Goal: Task Accomplishment & Management: Use online tool/utility

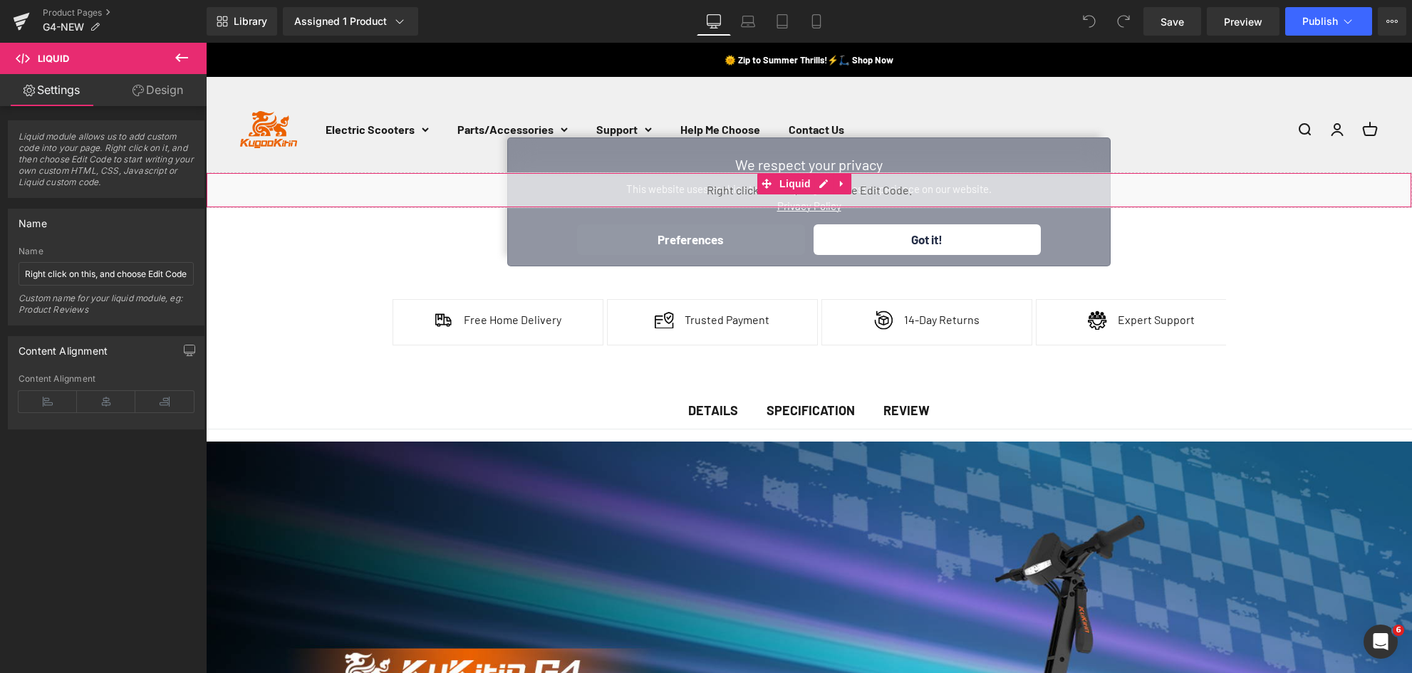
click at [931, 237] on div "Image Free Home Delivery Text Block Icon List Image Trusted Payment Text Block" at bounding box center [809, 310] width 855 height 164
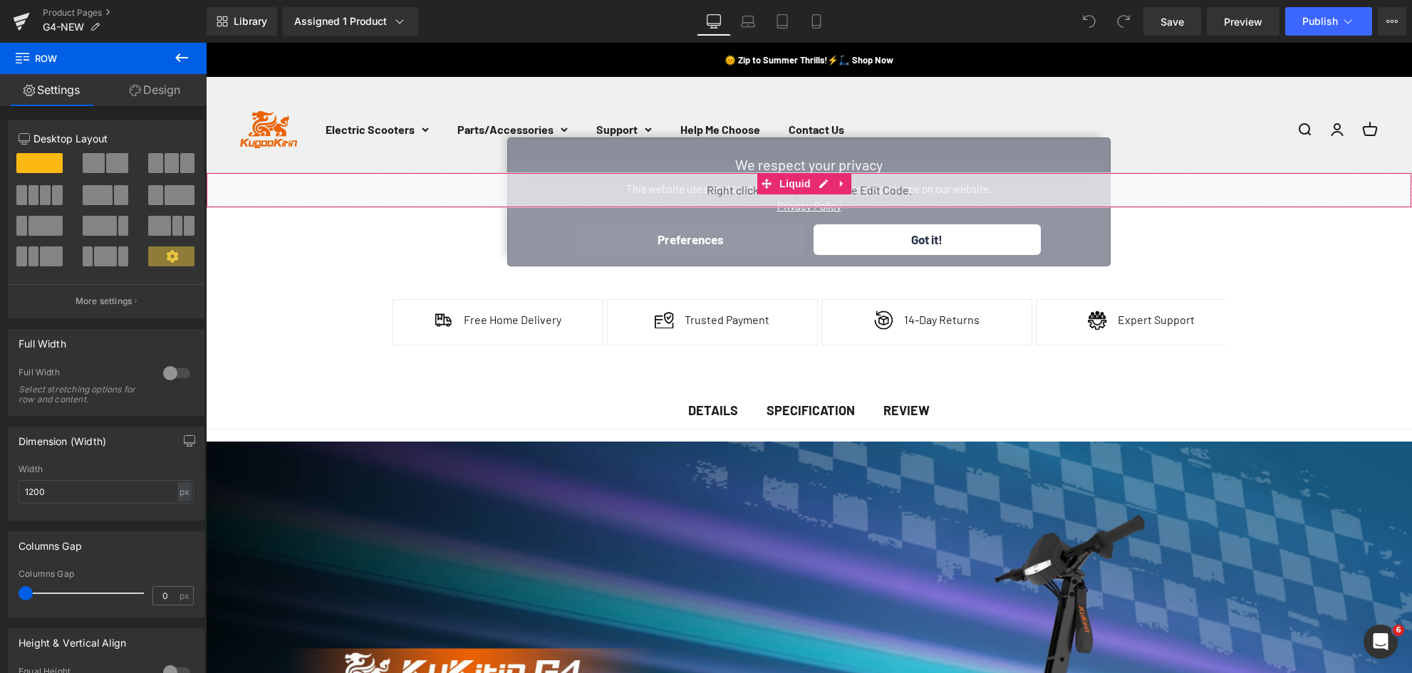
click at [380, 186] on div "Liquid" at bounding box center [809, 190] width 1207 height 36
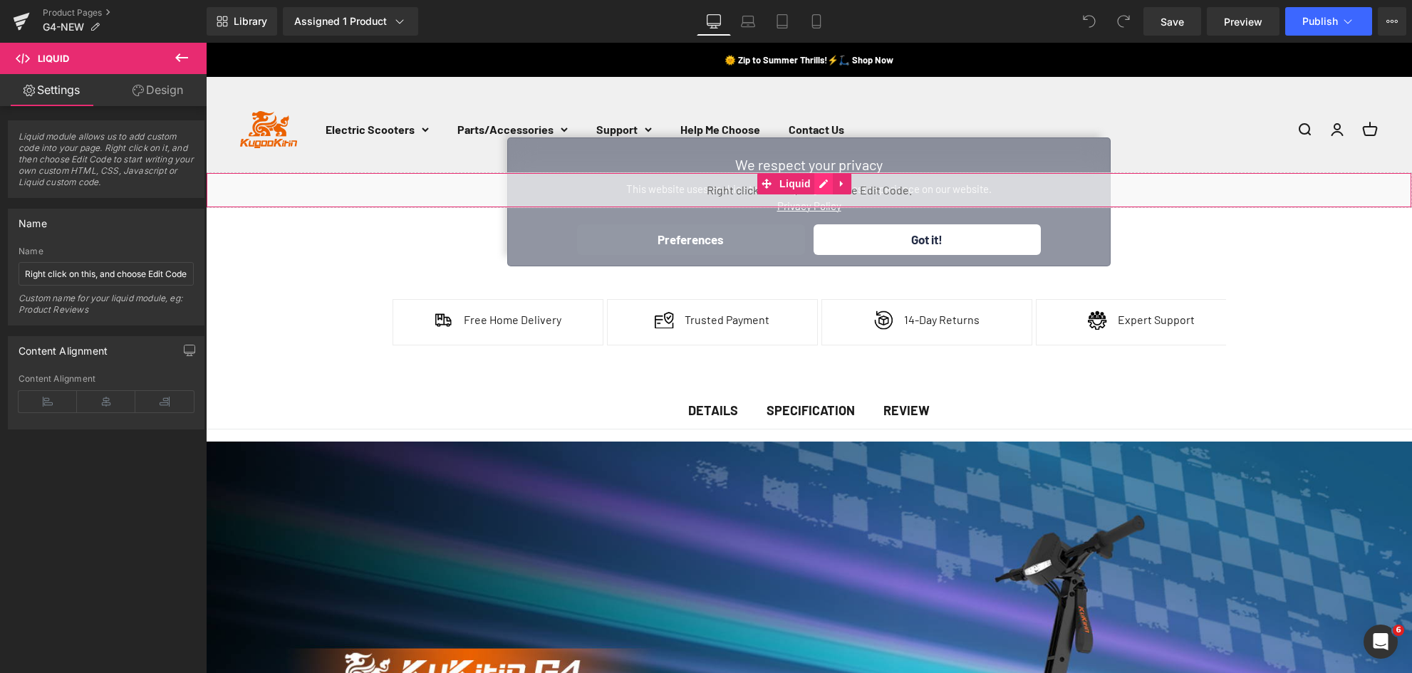
click at [824, 181] on div "Liquid" at bounding box center [809, 190] width 1207 height 36
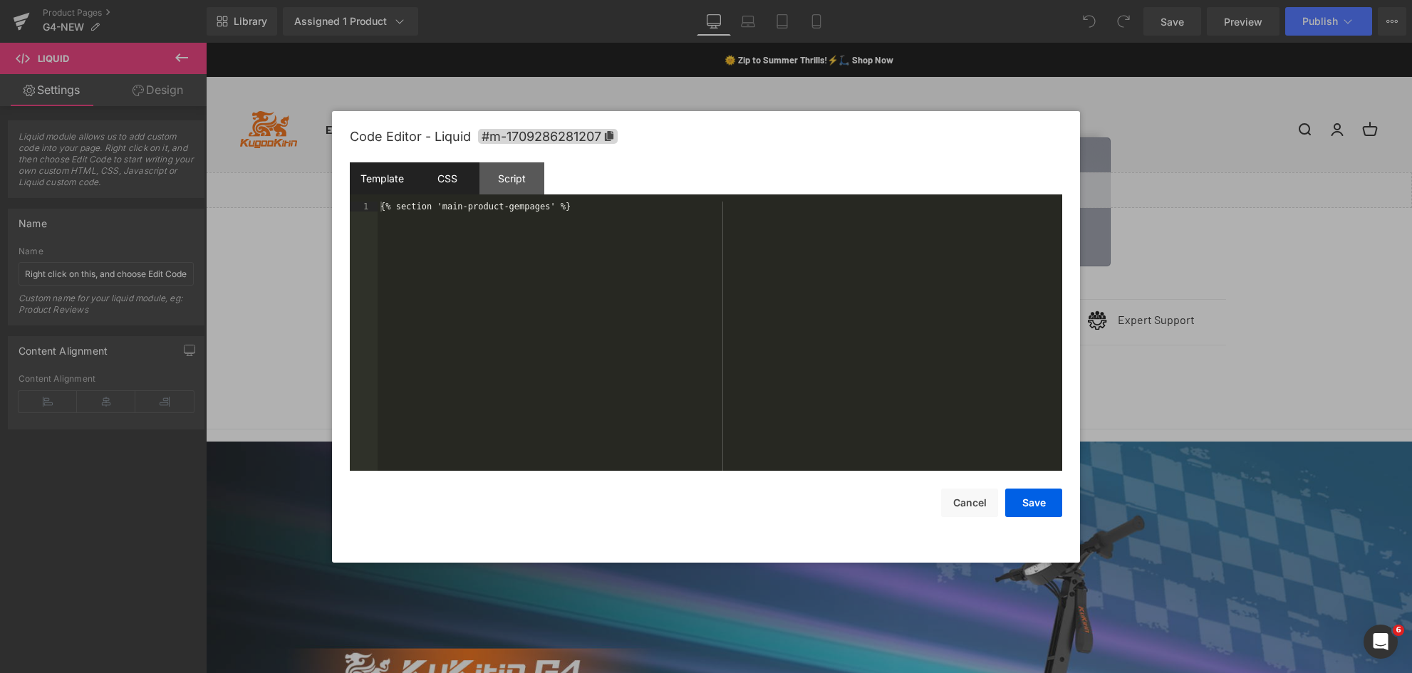
click at [444, 180] on div "CSS" at bounding box center [447, 178] width 65 height 32
click at [502, 182] on div "Script" at bounding box center [512, 178] width 65 height 32
click at [454, 184] on div "CSS" at bounding box center [447, 178] width 65 height 32
click at [371, 184] on div "Template" at bounding box center [382, 178] width 65 height 32
click at [430, 184] on div "CSS" at bounding box center [447, 178] width 65 height 32
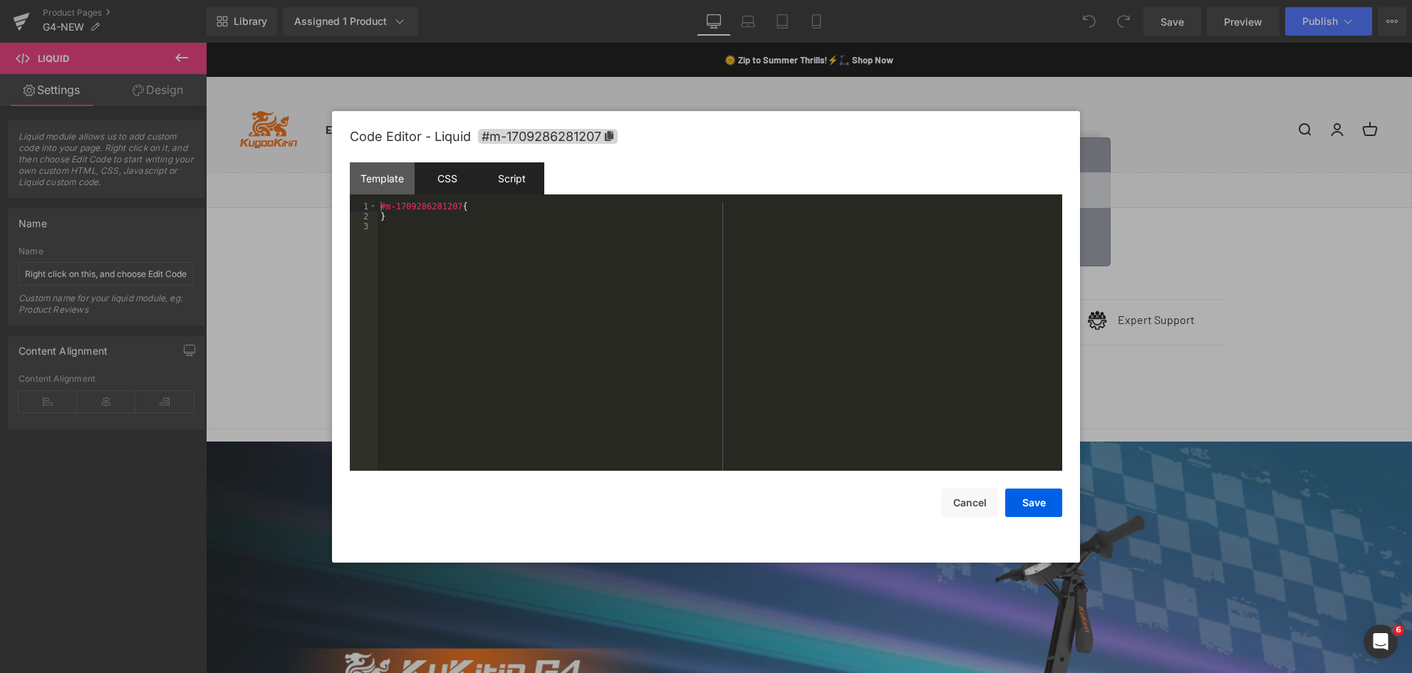
click at [493, 184] on div "Script" at bounding box center [512, 178] width 65 height 32
click at [388, 172] on div "Template" at bounding box center [382, 178] width 65 height 32
click at [966, 503] on button "Cancel" at bounding box center [969, 503] width 57 height 29
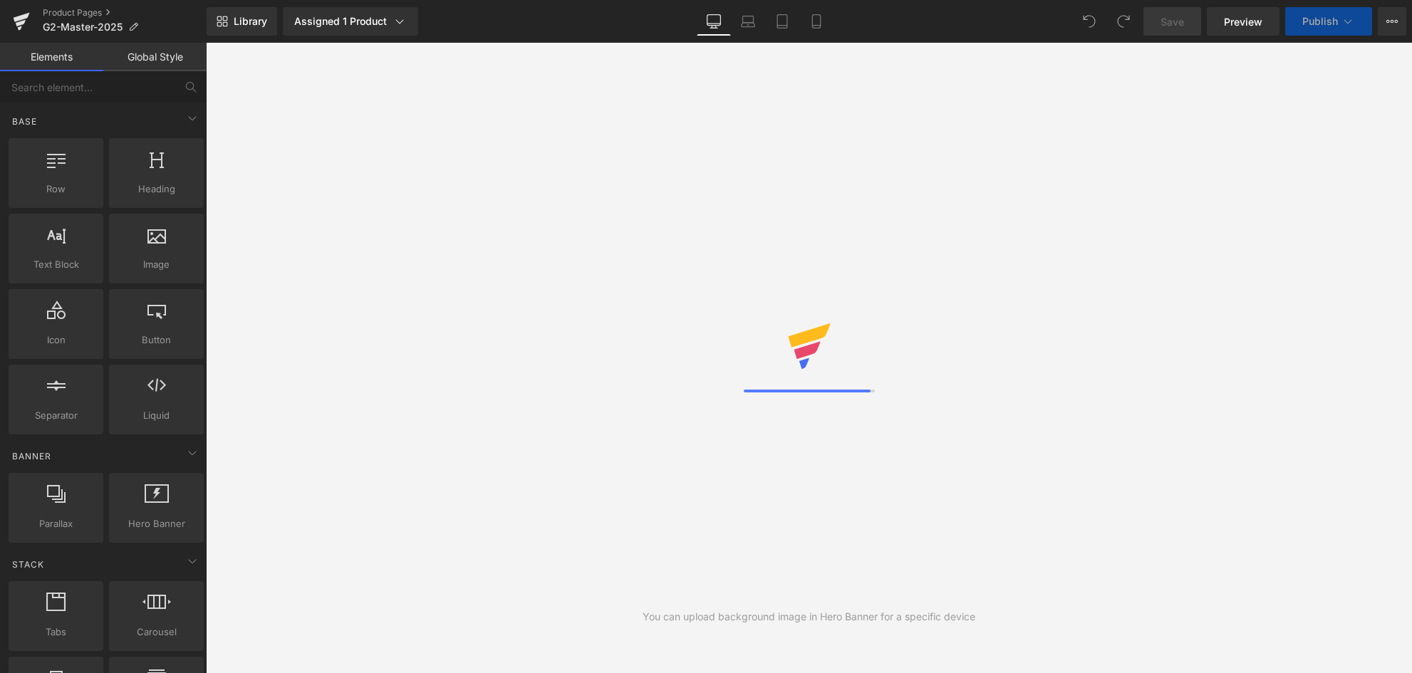
click at [676, 90] on div "You can upload background image in Hero Banner for a specific device" at bounding box center [809, 358] width 1207 height 631
click at [991, 125] on div "You can upload background image in Hero Banner for a specific device" at bounding box center [809, 358] width 1207 height 631
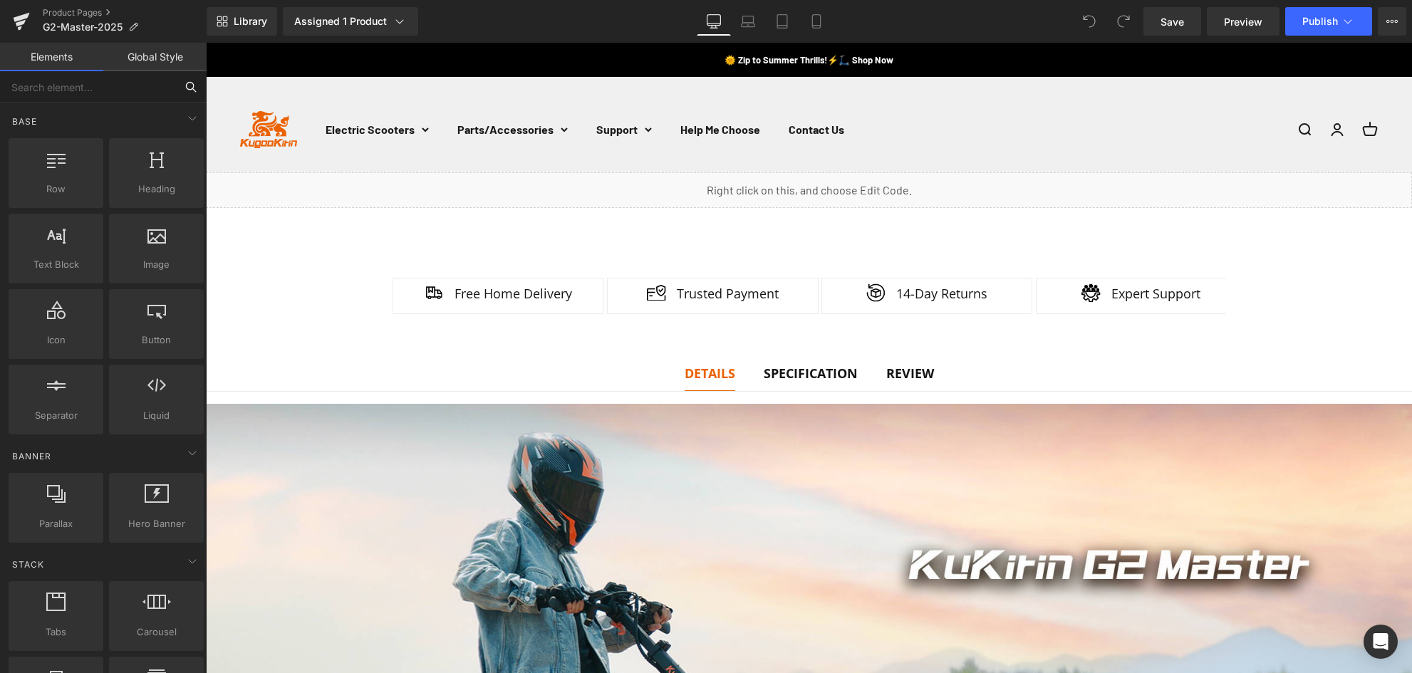
click at [66, 88] on input "text" at bounding box center [87, 86] width 175 height 31
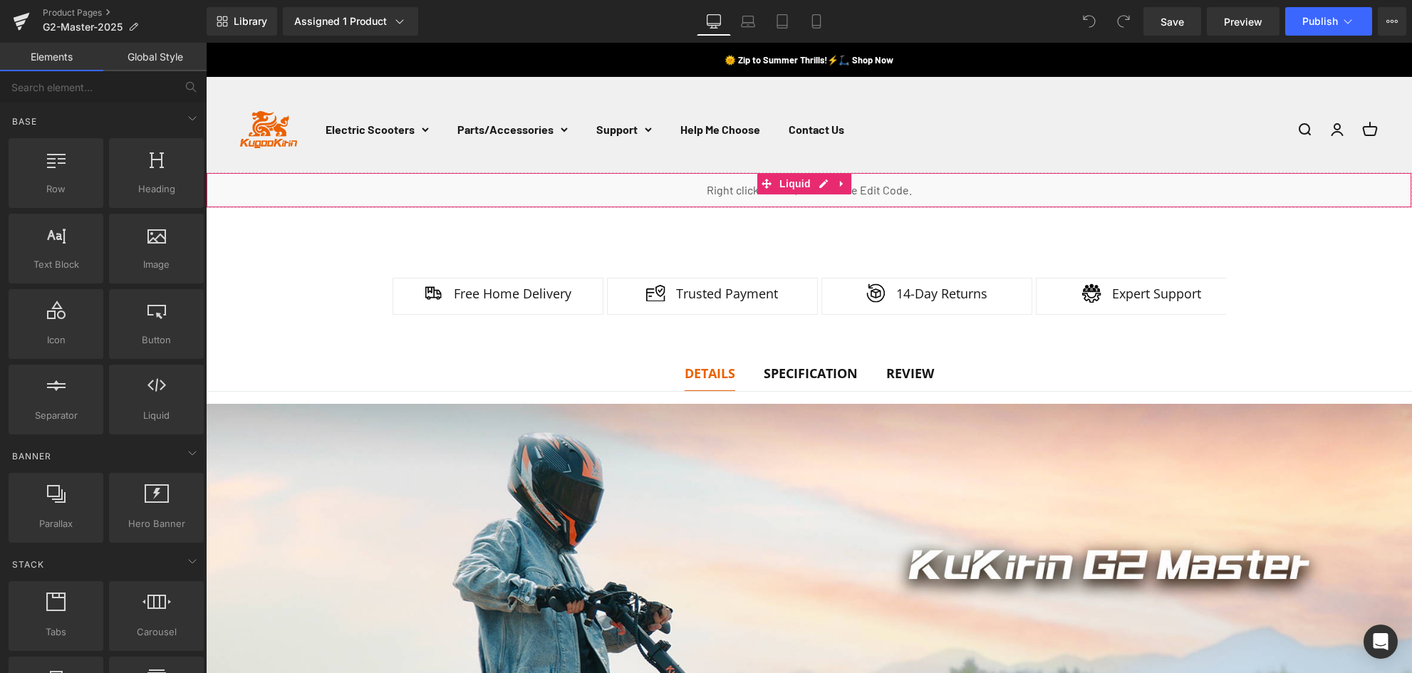
click at [719, 189] on div "Liquid" at bounding box center [809, 190] width 1207 height 36
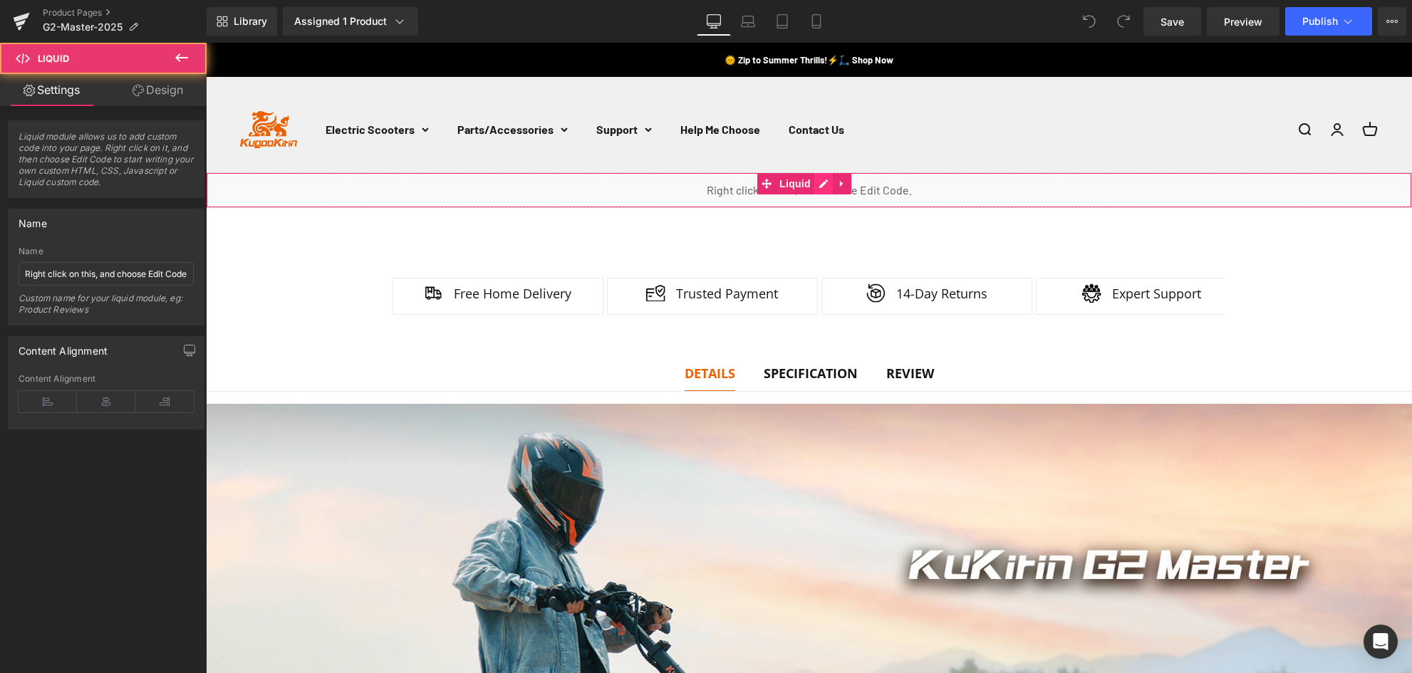
click at [815, 185] on div "Liquid" at bounding box center [809, 190] width 1207 height 36
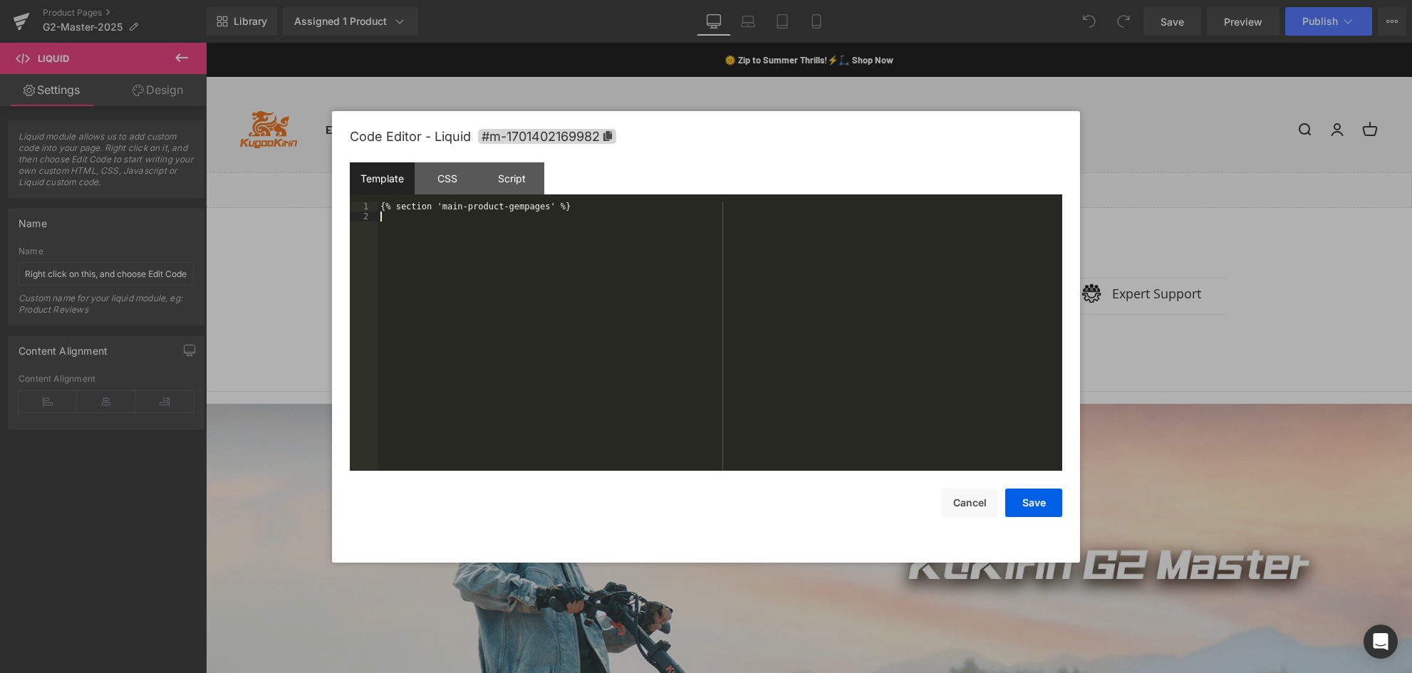
click at [580, 215] on div "{% section 'main-product-gempages' %}" at bounding box center [720, 346] width 685 height 289
drag, startPoint x: 580, startPoint y: 210, endPoint x: 339, endPoint y: 205, distance: 241.6
click at [339, 205] on div "Code Editor - Liquid #m-1701402169982 Template CSS Script Data 1 2 {% section '…" at bounding box center [706, 337] width 748 height 452
click at [622, 211] on div "{% section 'main-product-gempages' %}" at bounding box center [720, 336] width 685 height 269
click at [444, 216] on div "{% section 'main-product-gempages' %} {% section 'main-product-gempages' %}" at bounding box center [720, 346] width 685 height 289
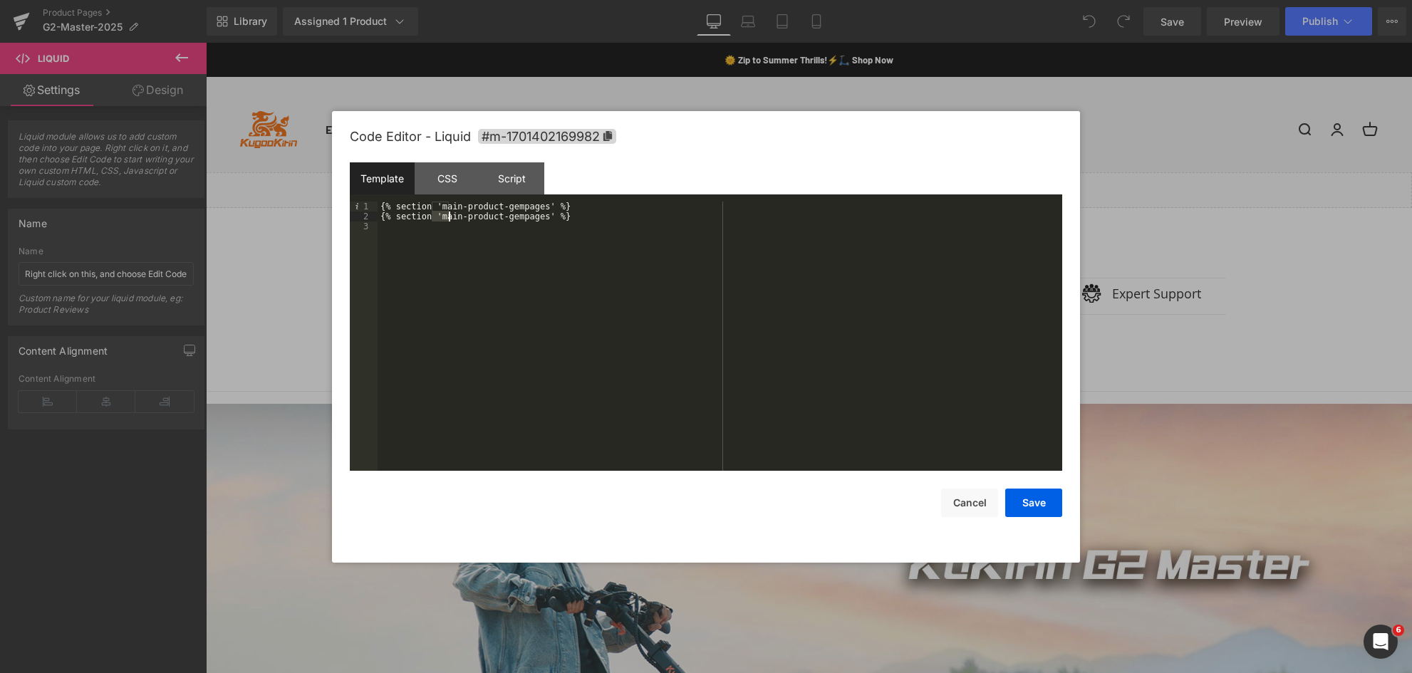
click at [444, 216] on div "{% section 'main-product-gempages' %} {% section 'main-product-gempages' %}" at bounding box center [720, 346] width 685 height 289
click at [1038, 495] on button "Save" at bounding box center [1034, 503] width 57 height 29
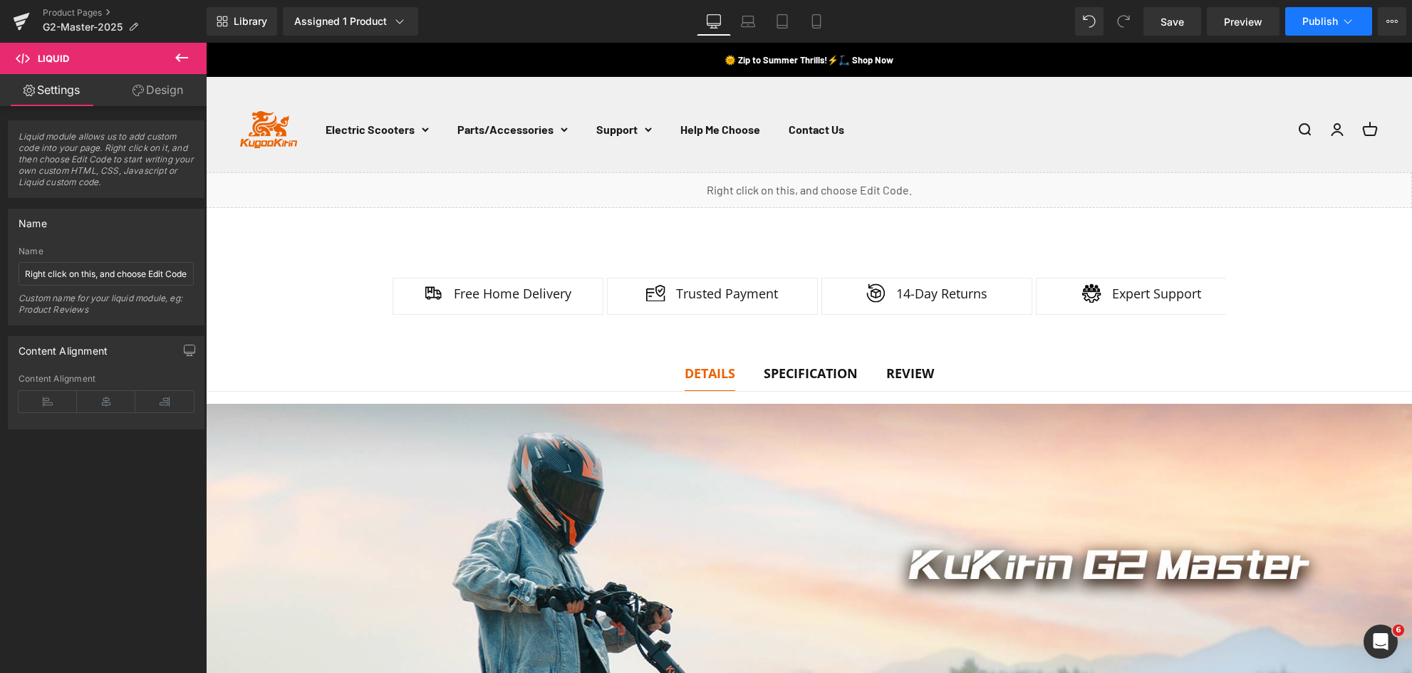
click at [1325, 23] on span "Publish" at bounding box center [1321, 21] width 36 height 11
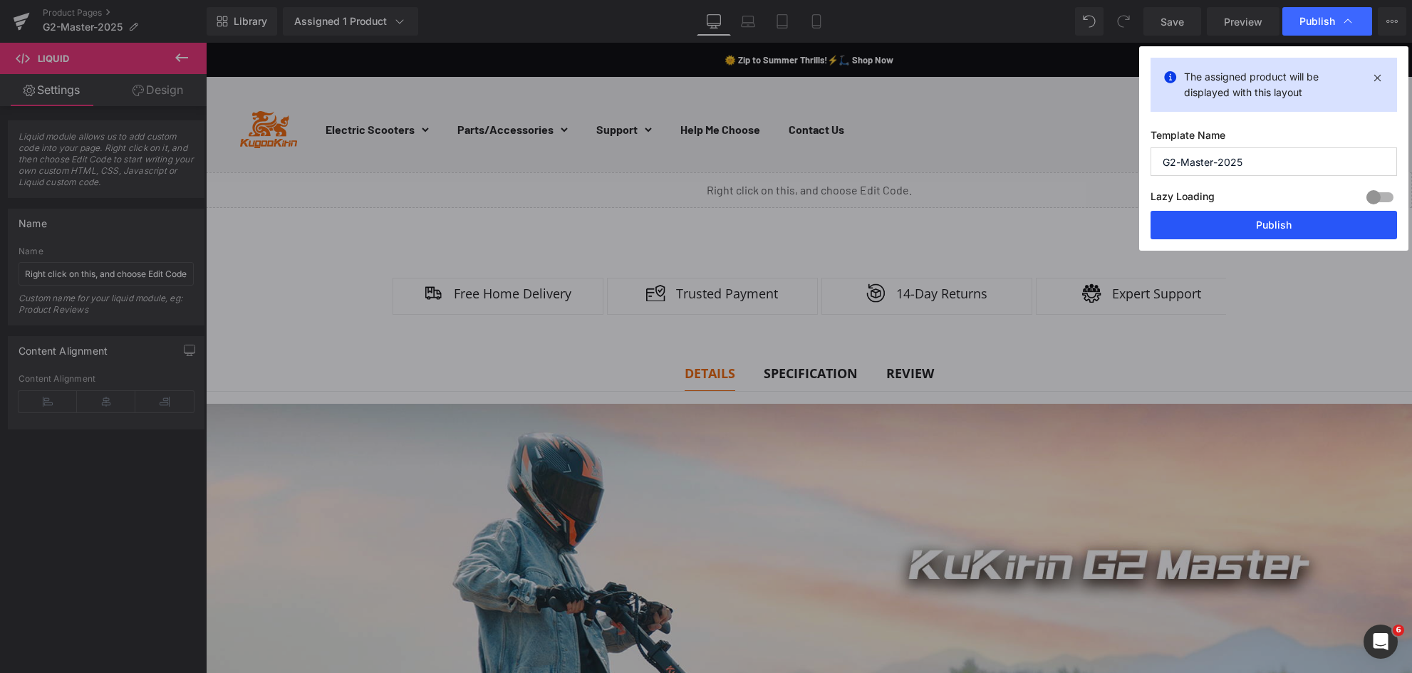
click at [1253, 231] on button "Publish" at bounding box center [1274, 225] width 247 height 29
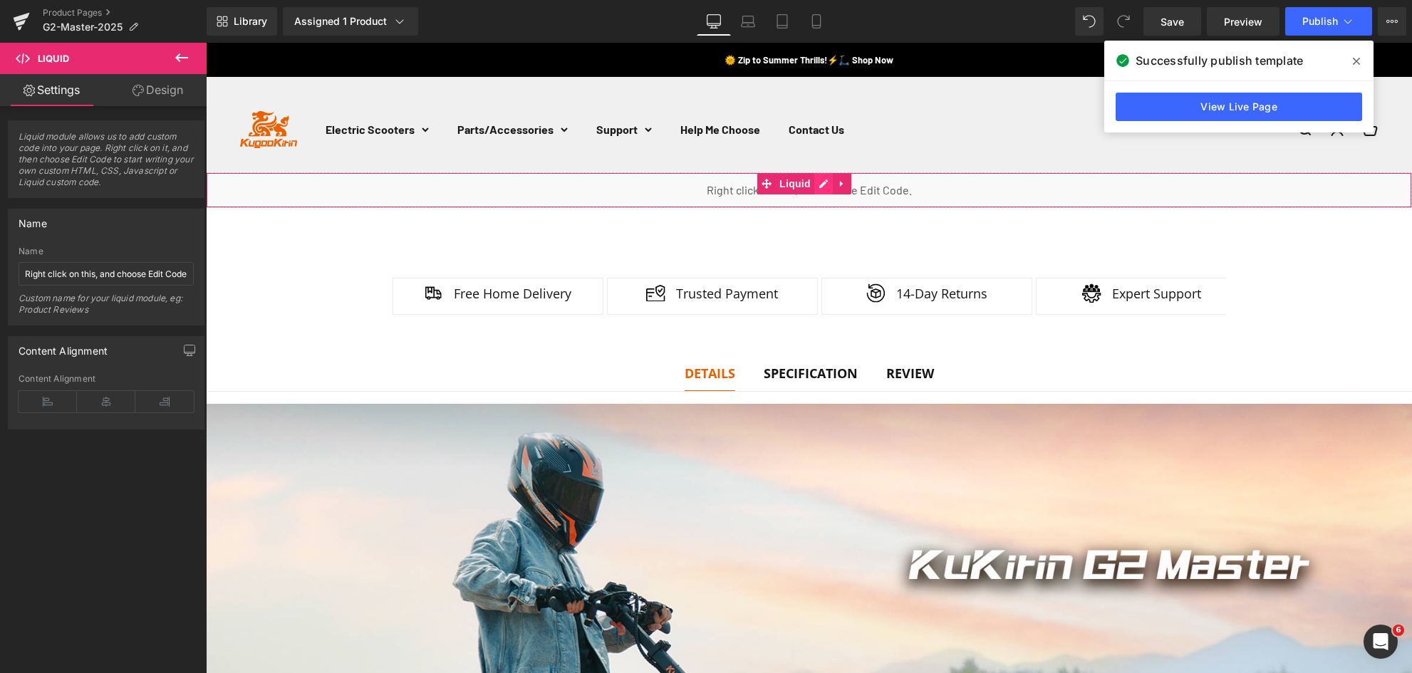
click at [821, 182] on div "Liquid" at bounding box center [809, 190] width 1207 height 36
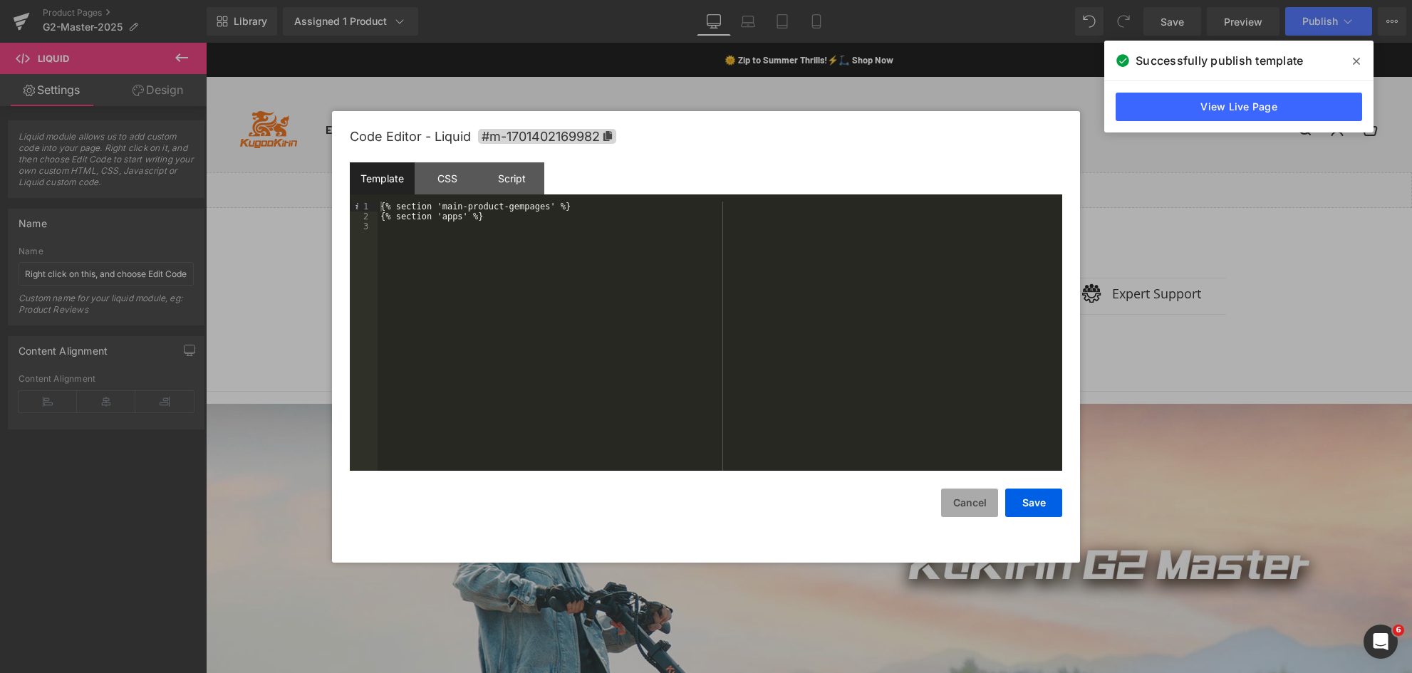
click at [969, 512] on button "Cancel" at bounding box center [969, 503] width 57 height 29
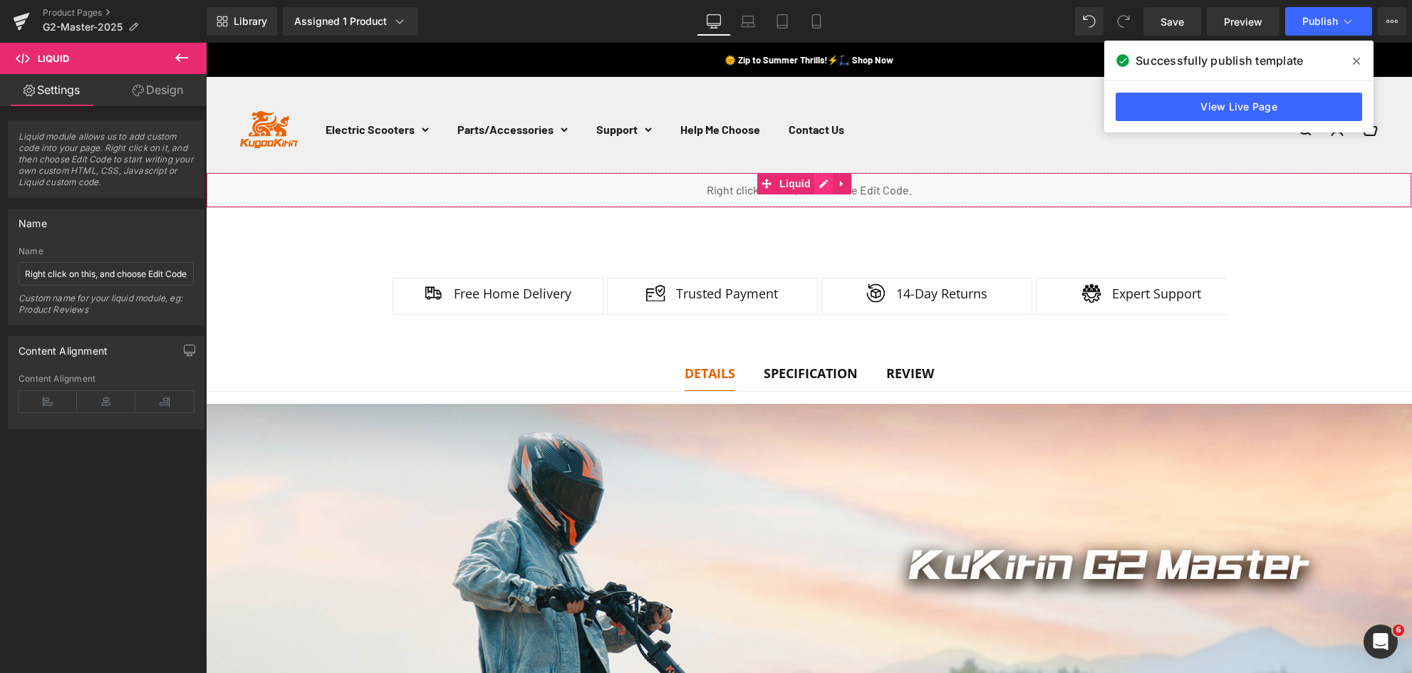
click at [820, 180] on div "Liquid" at bounding box center [809, 190] width 1207 height 36
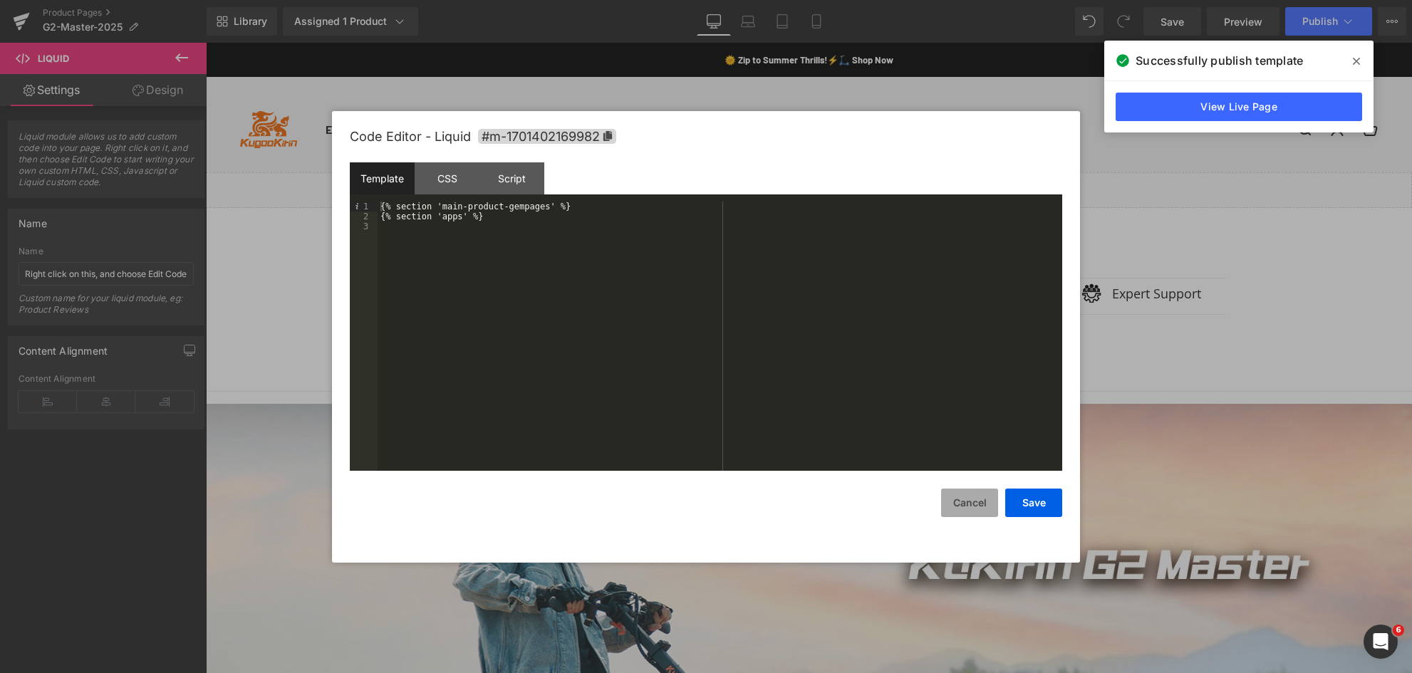
click at [971, 509] on button "Cancel" at bounding box center [969, 503] width 57 height 29
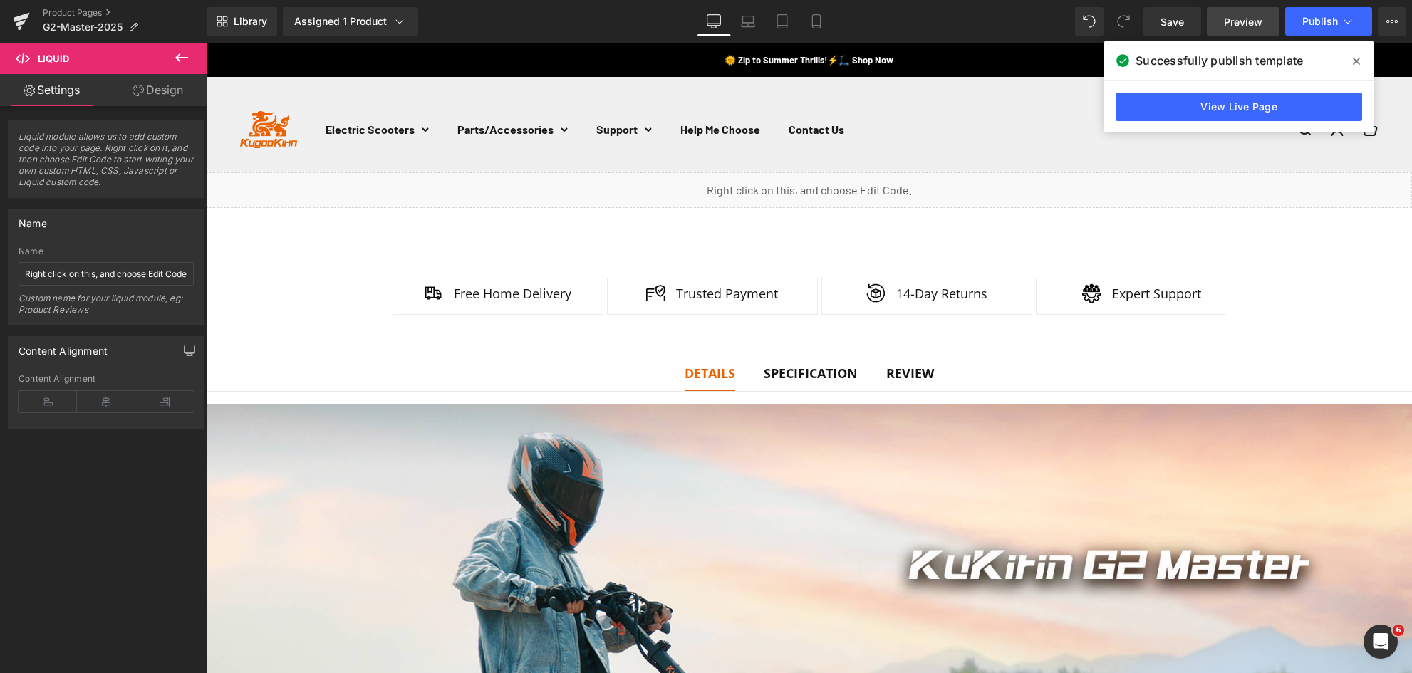
click at [1261, 25] on span "Preview" at bounding box center [1243, 21] width 38 height 15
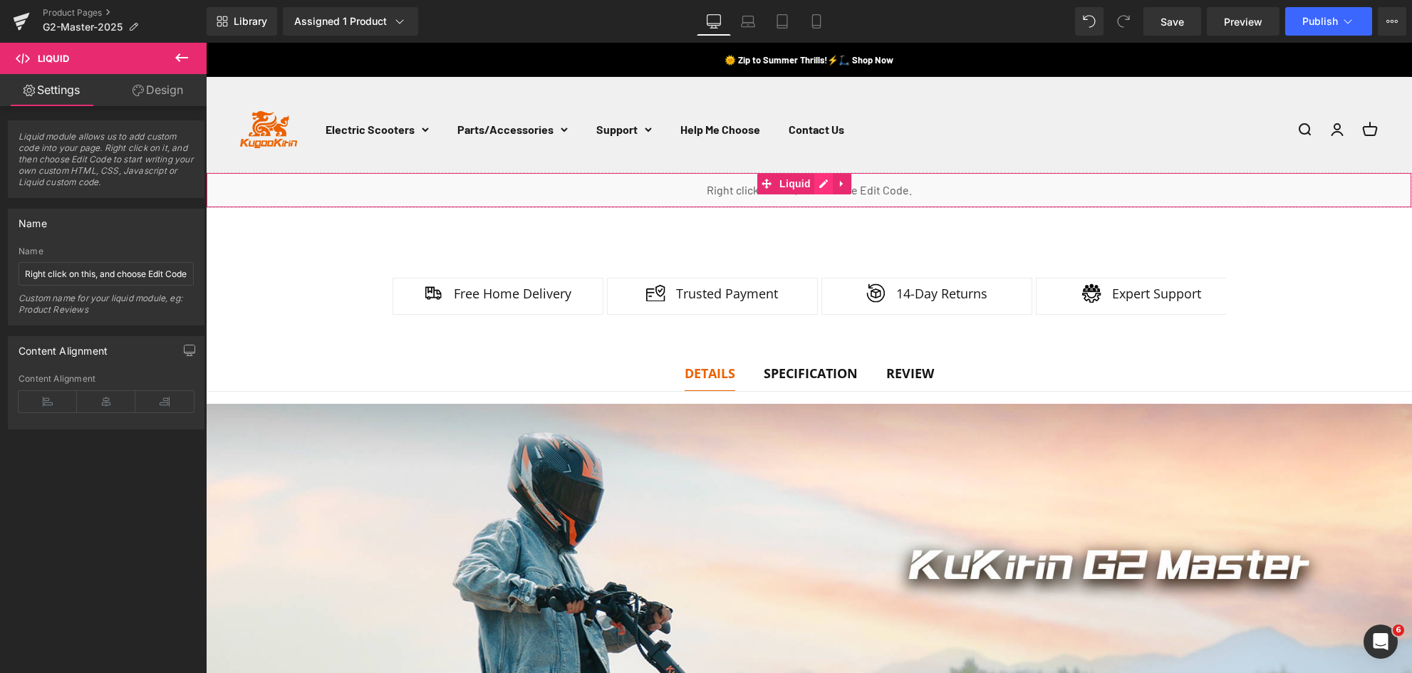
click at [822, 185] on div "Liquid" at bounding box center [809, 190] width 1207 height 36
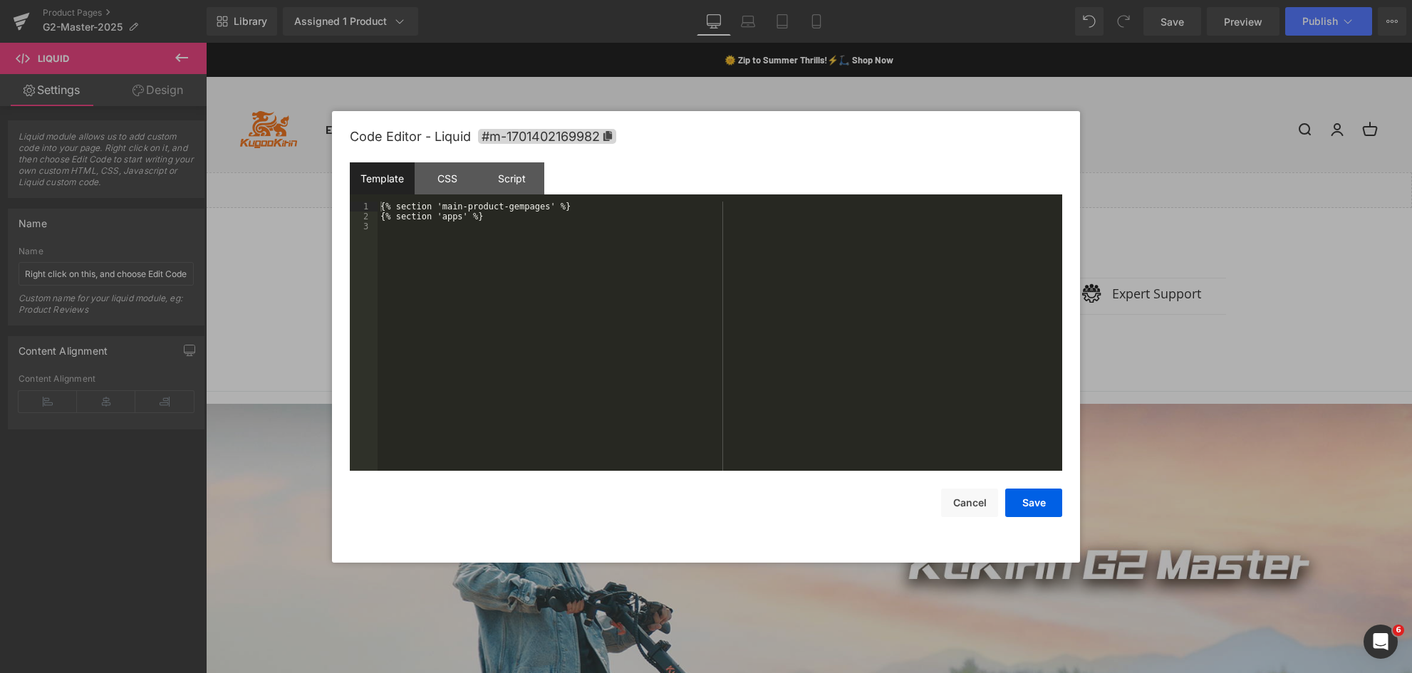
click at [399, 218] on div "{% section 'main-product-gempages' %} {% section 'apps' %}" at bounding box center [720, 346] width 685 height 289
click at [1030, 505] on button "Save" at bounding box center [1034, 503] width 57 height 29
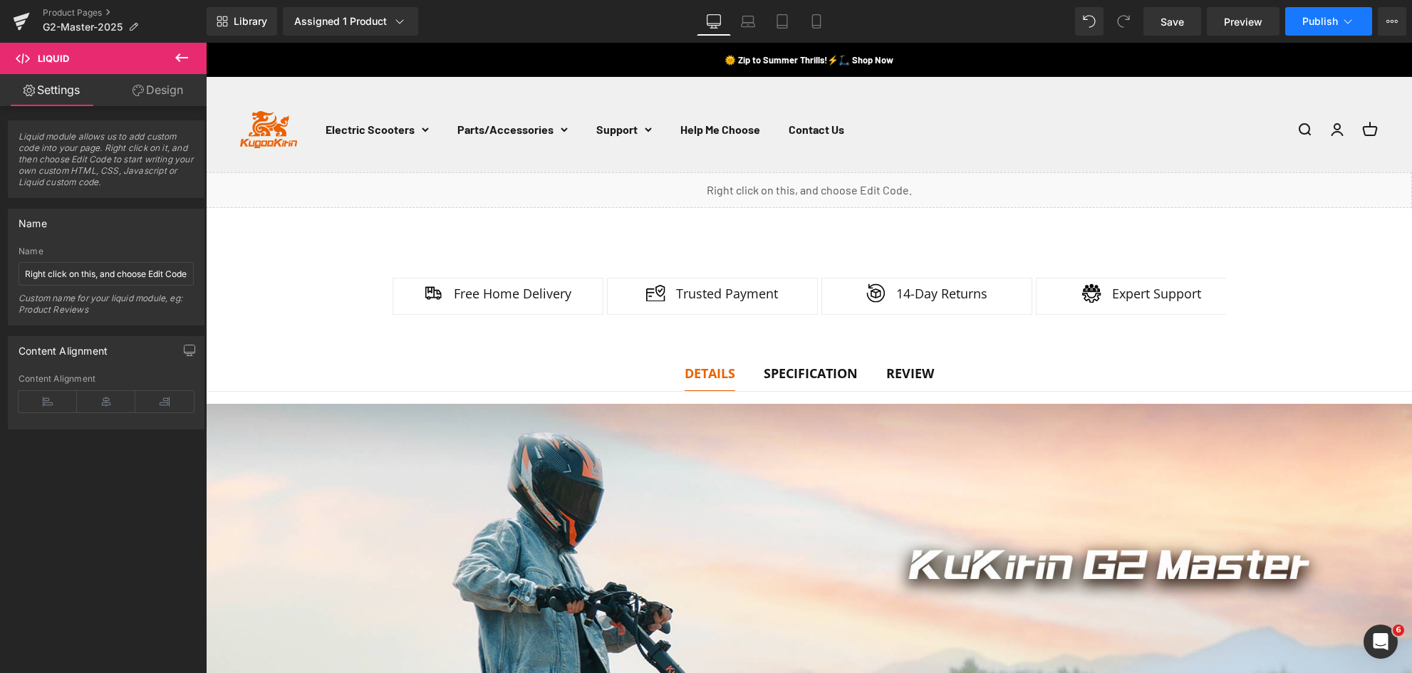
click at [1317, 21] on span "Publish" at bounding box center [1321, 21] width 36 height 11
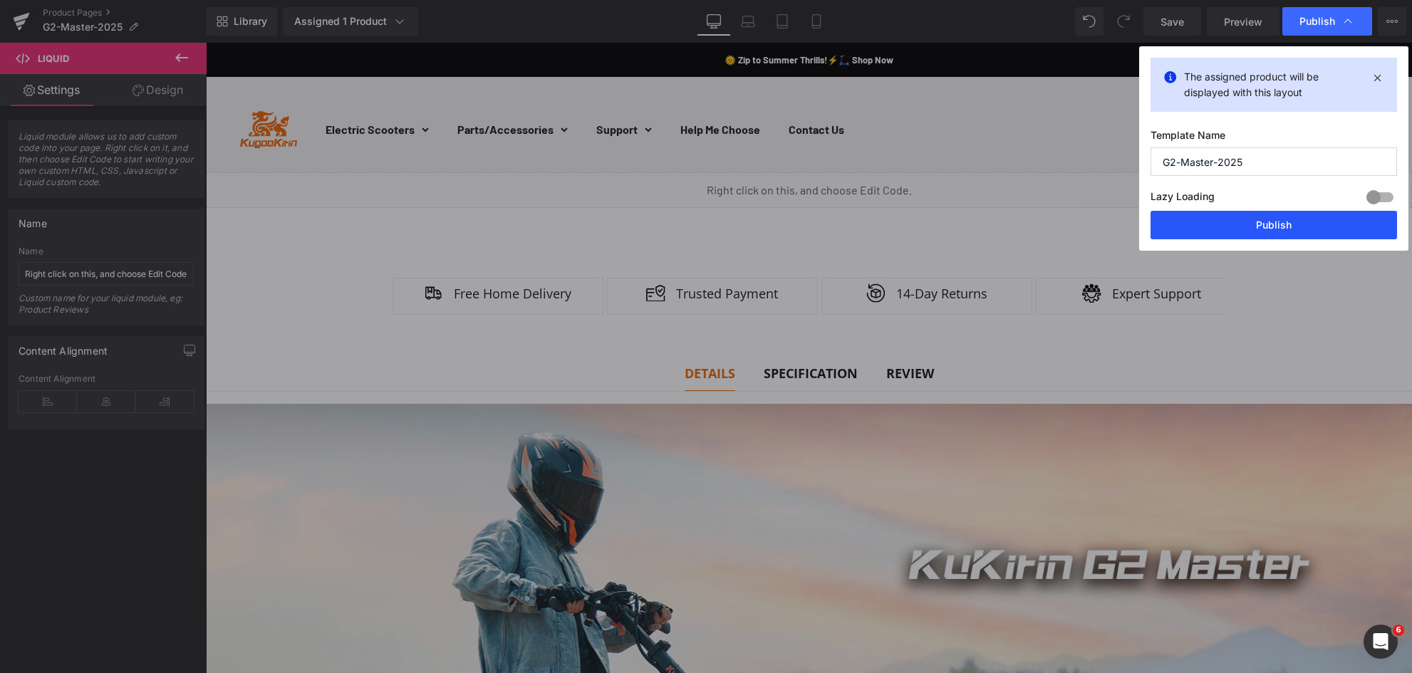
click at [1249, 219] on button "Publish" at bounding box center [1274, 225] width 247 height 29
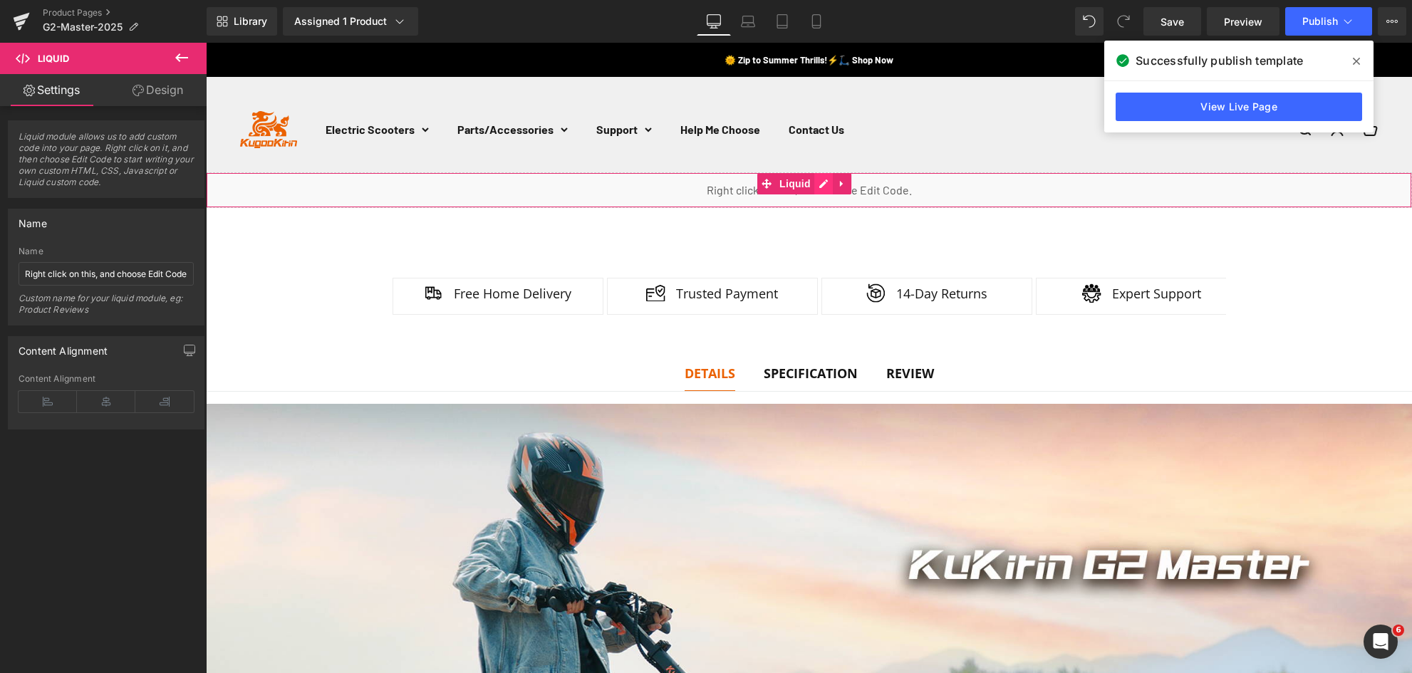
click at [822, 188] on div "Liquid" at bounding box center [809, 190] width 1207 height 36
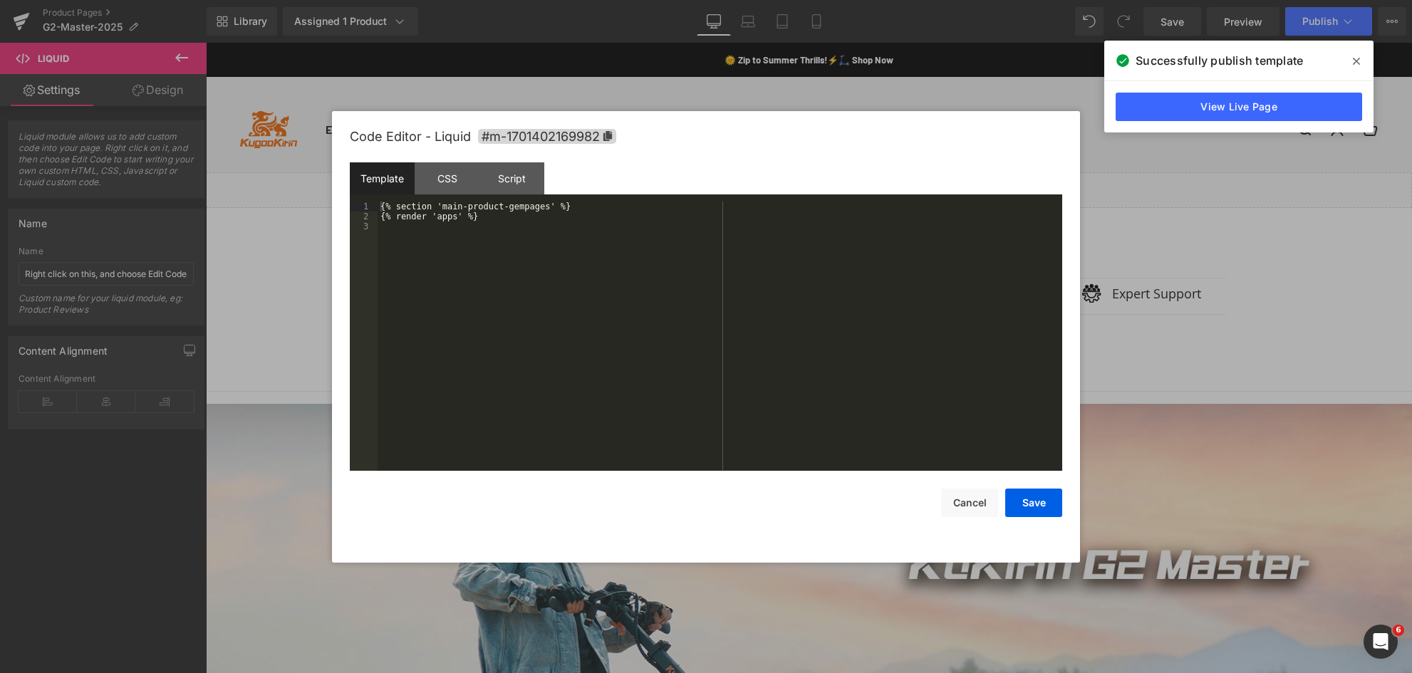
click at [410, 208] on div "{% section 'main-product-gempages' %} {% render 'apps' %}" at bounding box center [720, 346] width 685 height 289
click at [405, 217] on div "{% section 'main-product-gempages' %} {% render 'apps' %}" at bounding box center [720, 346] width 685 height 289
click at [1039, 508] on button "Save" at bounding box center [1034, 503] width 57 height 29
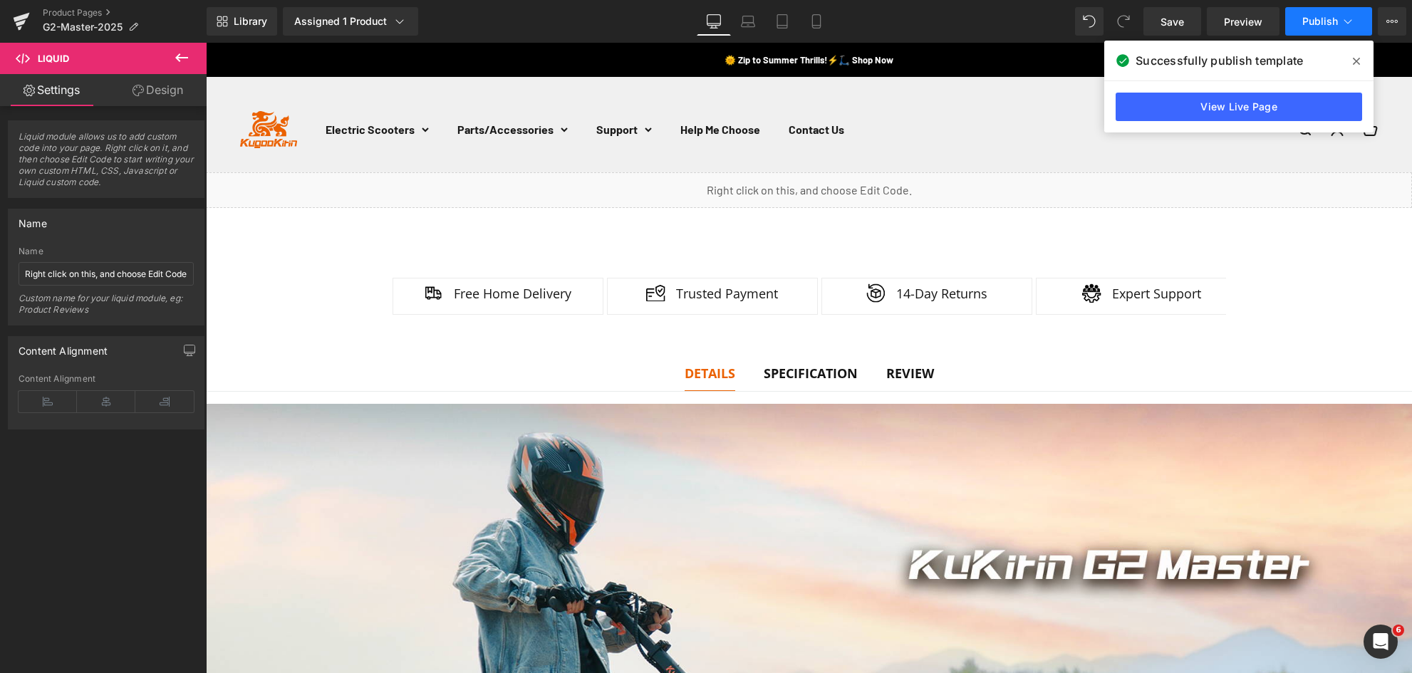
click at [1321, 20] on span "Publish" at bounding box center [1321, 21] width 36 height 11
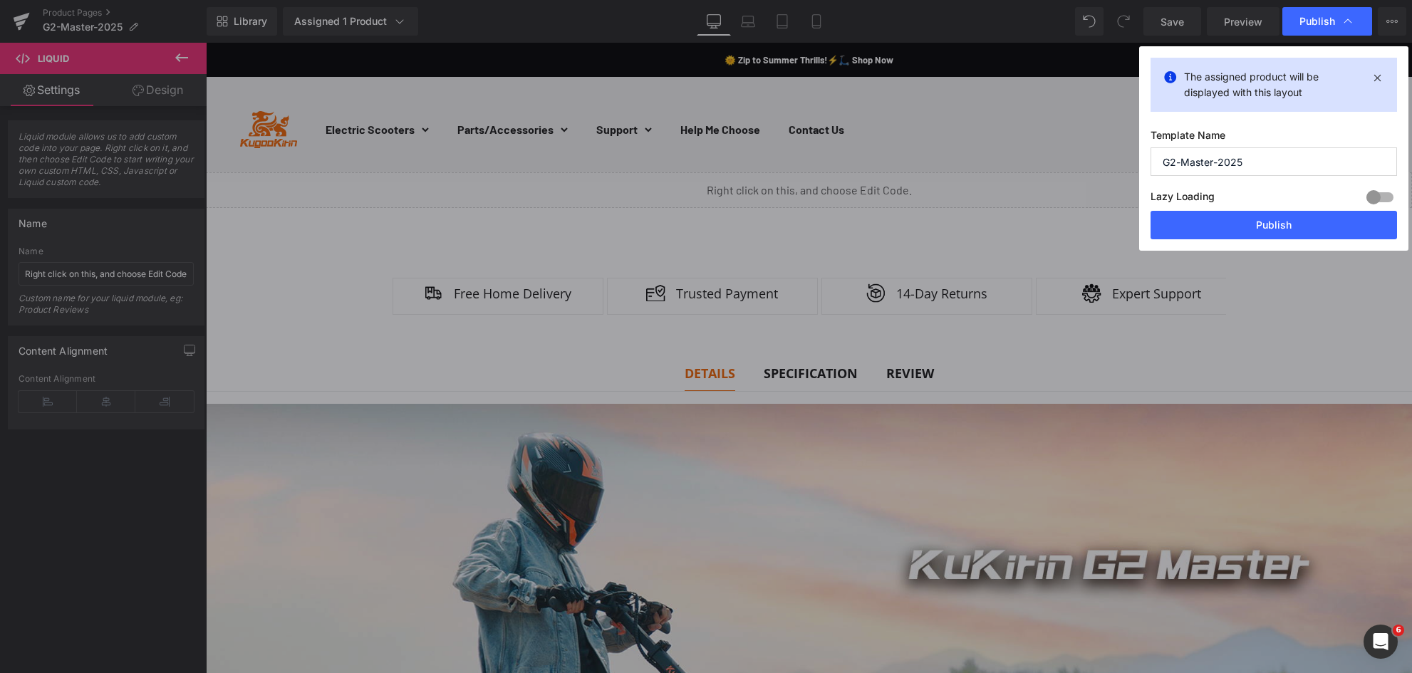
click at [1256, 241] on div "The assigned product will be displayed with this layout Template Name G2-Master…" at bounding box center [1274, 148] width 269 height 205
click at [1256, 238] on button "Publish" at bounding box center [1274, 225] width 247 height 29
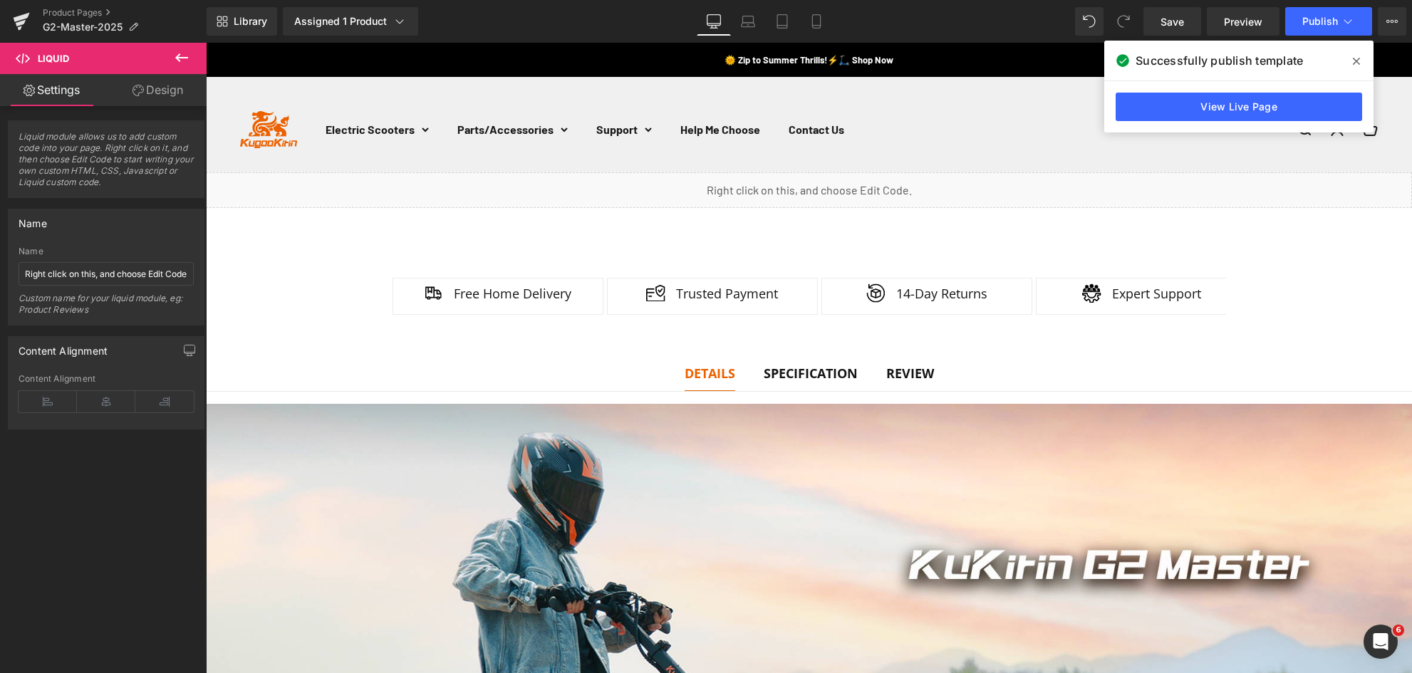
click at [906, 26] on div "Library Assigned 1 Product Product Preview KuKirin G2 Master Electric Scooter M…" at bounding box center [810, 21] width 1206 height 29
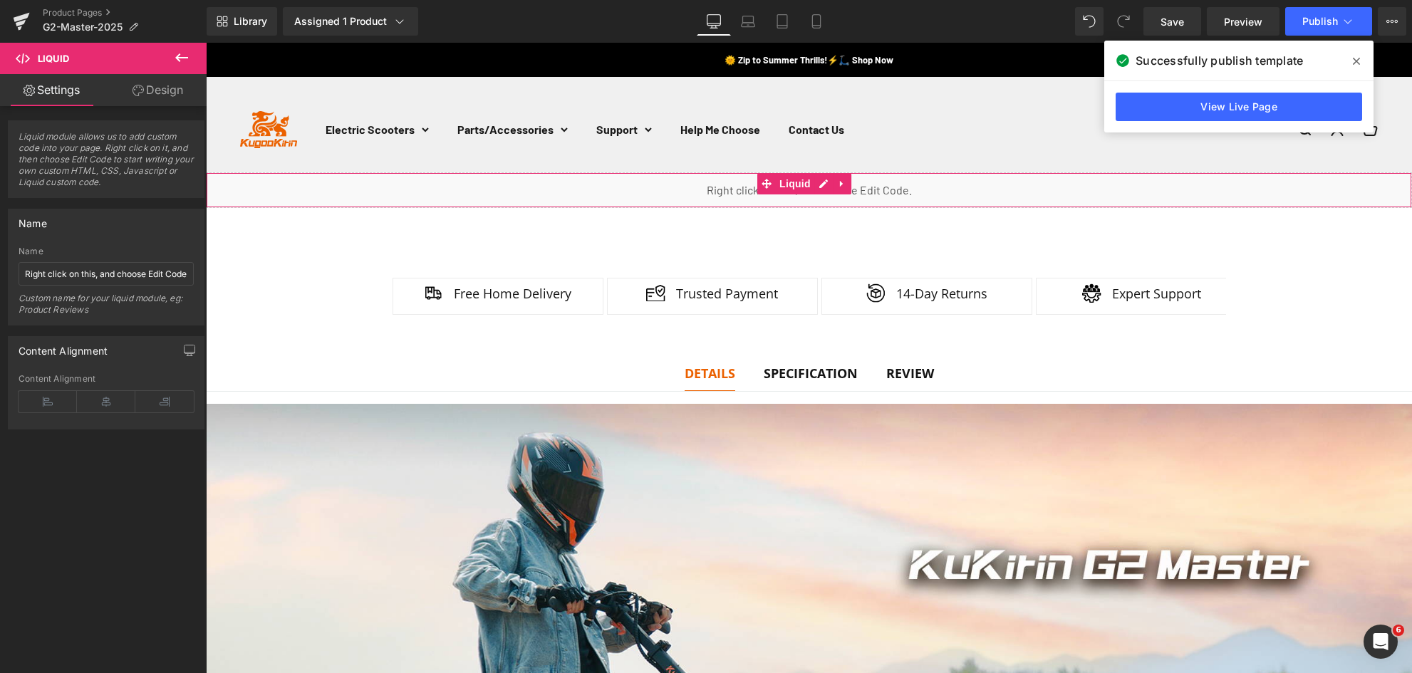
click at [822, 182] on div "Liquid" at bounding box center [809, 190] width 1207 height 36
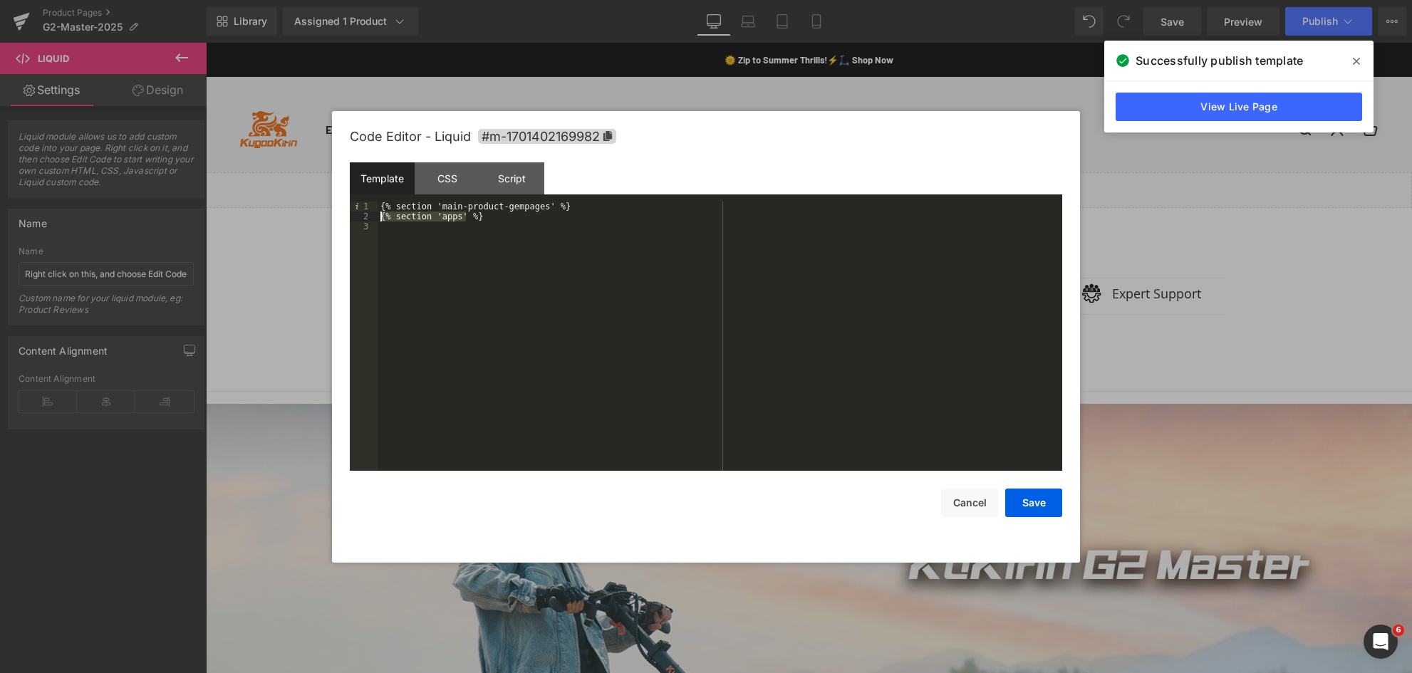
drag, startPoint x: 416, startPoint y: 218, endPoint x: 343, endPoint y: 218, distance: 73.4
click at [343, 218] on div "Code Editor - Liquid #m-1701402169982 Template CSS Script Data 1 2 3 {% section…" at bounding box center [706, 337] width 748 height 452
click at [1033, 510] on button "Save" at bounding box center [1034, 503] width 57 height 29
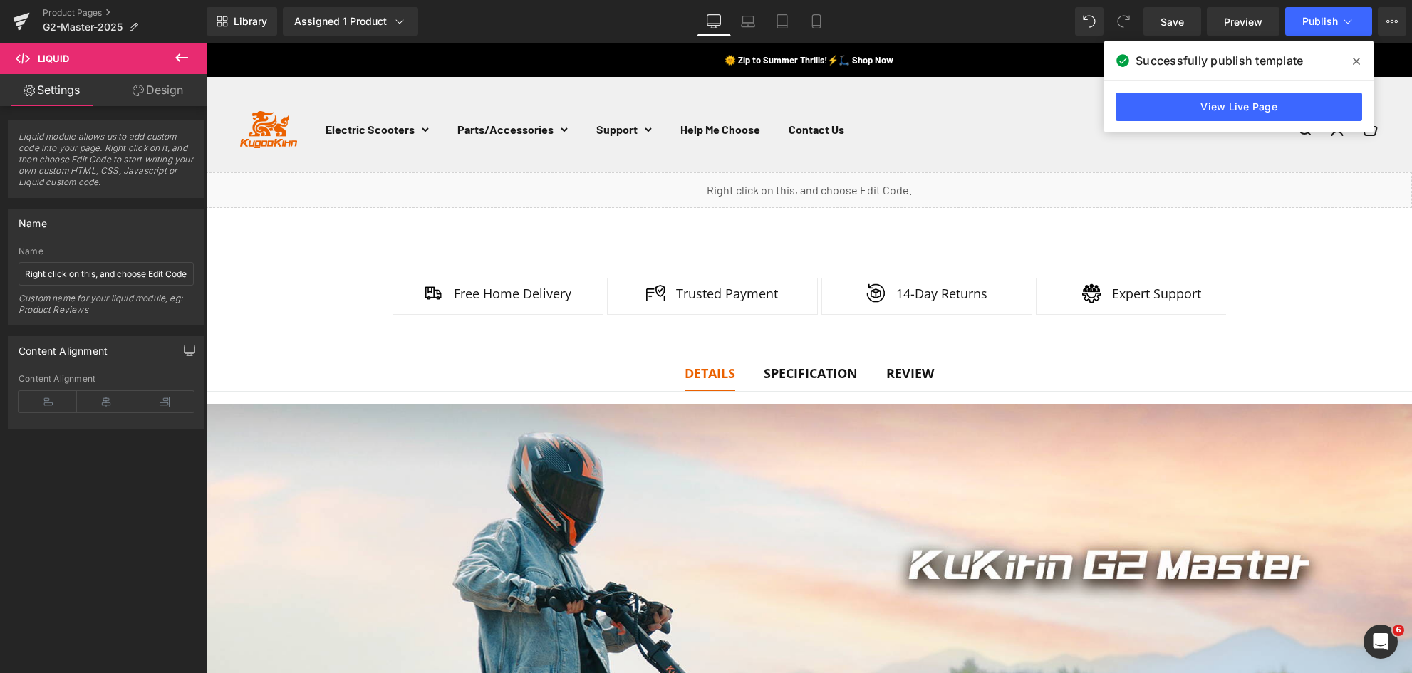
click at [1363, 53] on span at bounding box center [1357, 61] width 23 height 23
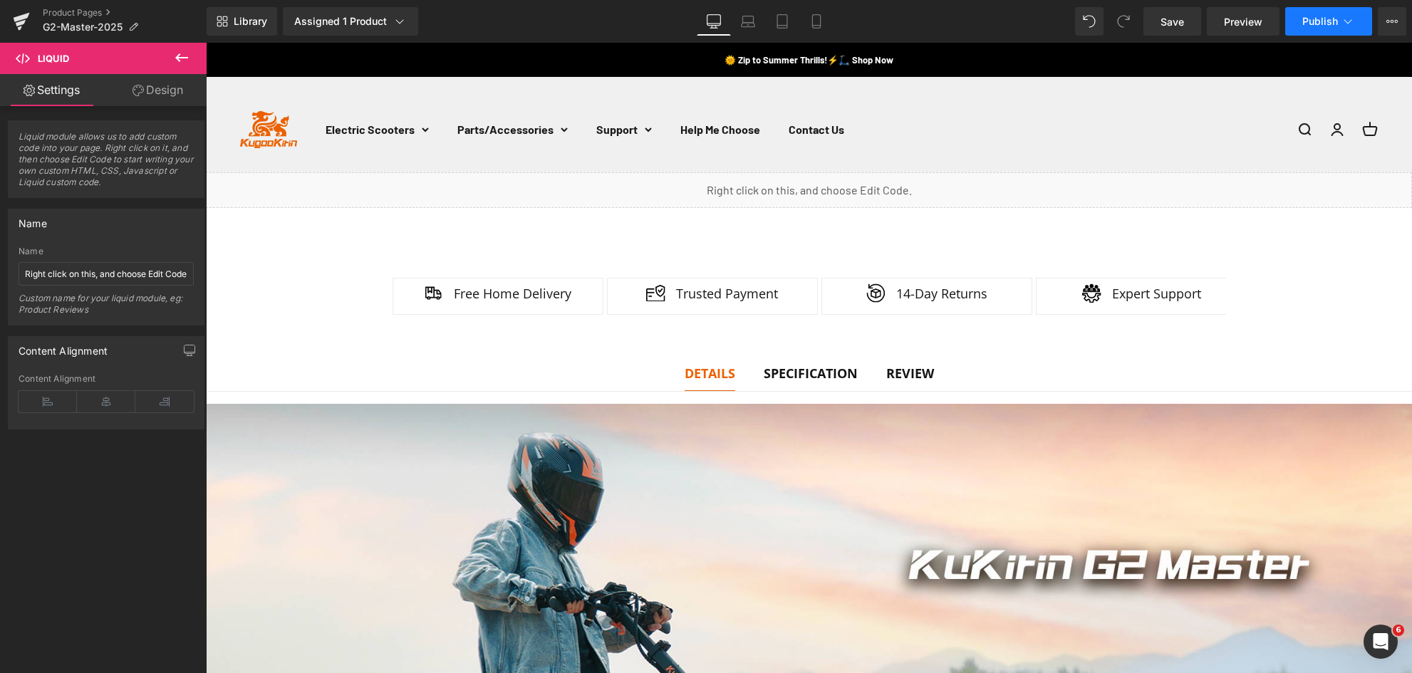
click at [1316, 20] on span "Publish" at bounding box center [1321, 21] width 36 height 11
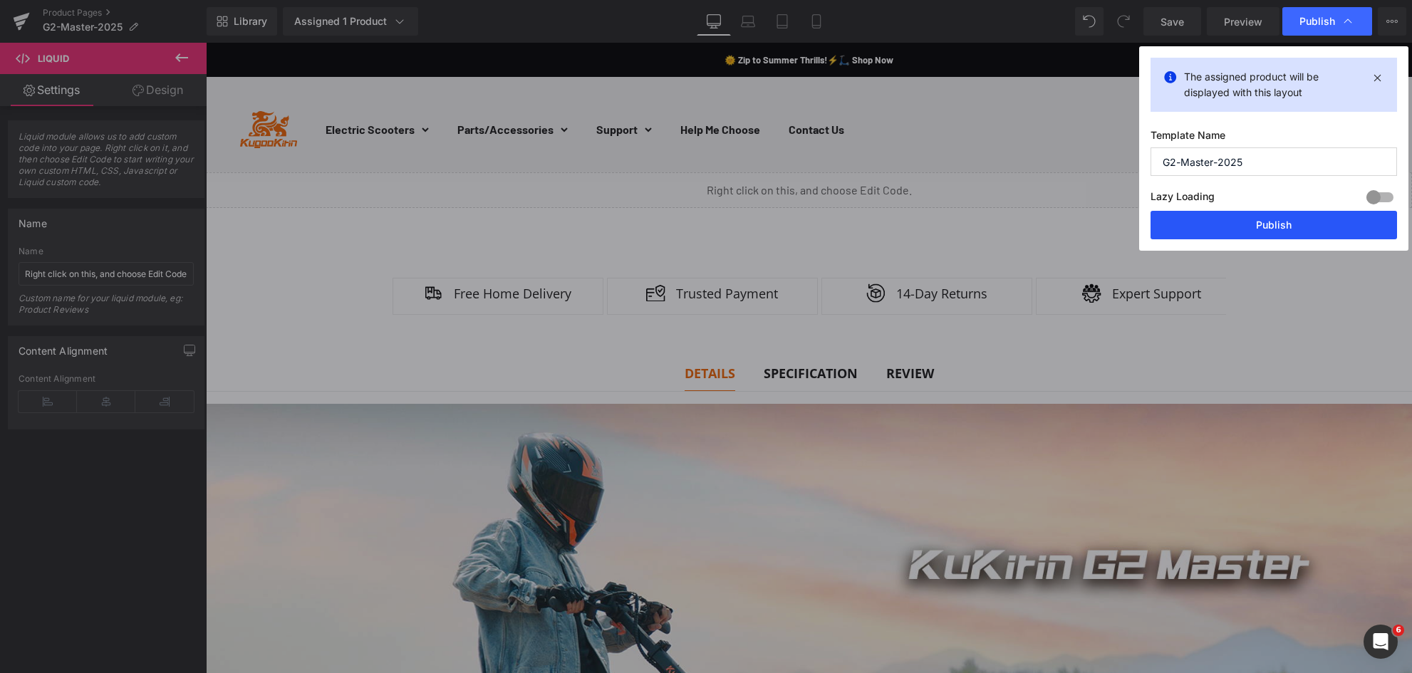
click at [1280, 215] on button "Publish" at bounding box center [1274, 225] width 247 height 29
